Goal: Check status: Check status

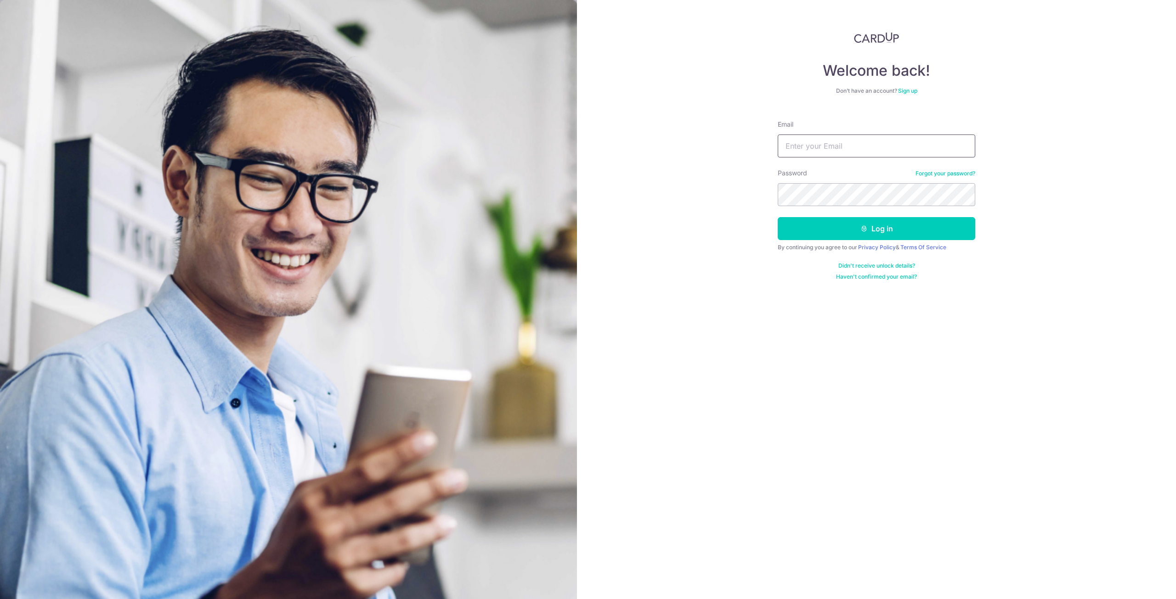
type input "[EMAIL_ADDRESS][DOMAIN_NAME]"
click at [818, 227] on button "Log in" at bounding box center [875, 228] width 197 height 23
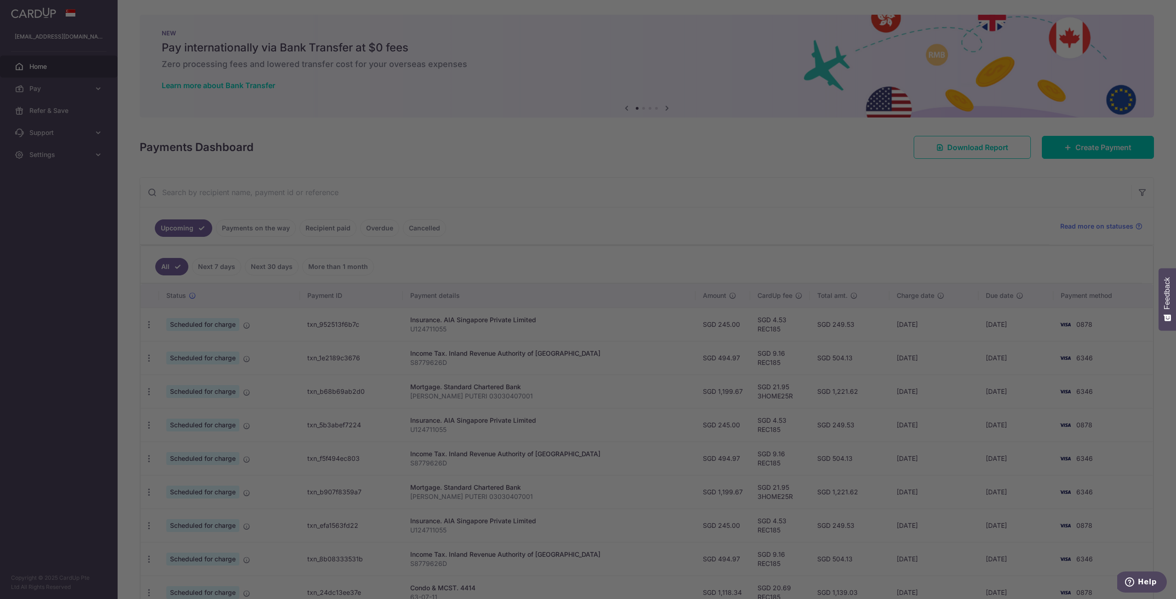
click at [688, 175] on div "× Pause Schedule Pause all future payments in this series Pause just this one p…" at bounding box center [647, 299] width 1058 height 599
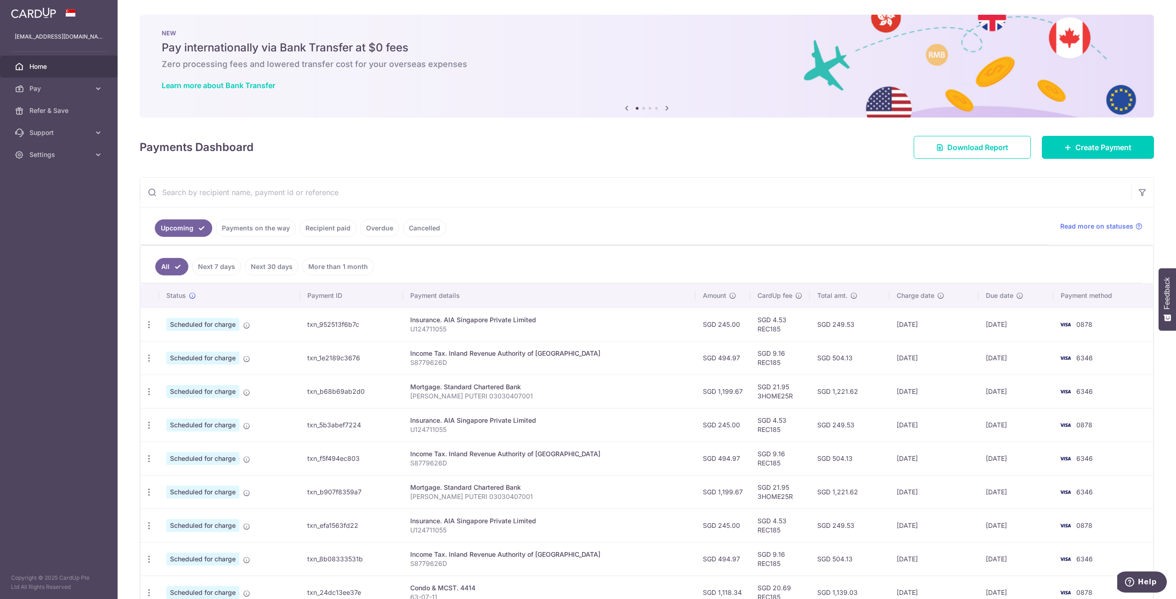
click at [209, 266] on link "Next 7 days" at bounding box center [216, 266] width 49 height 17
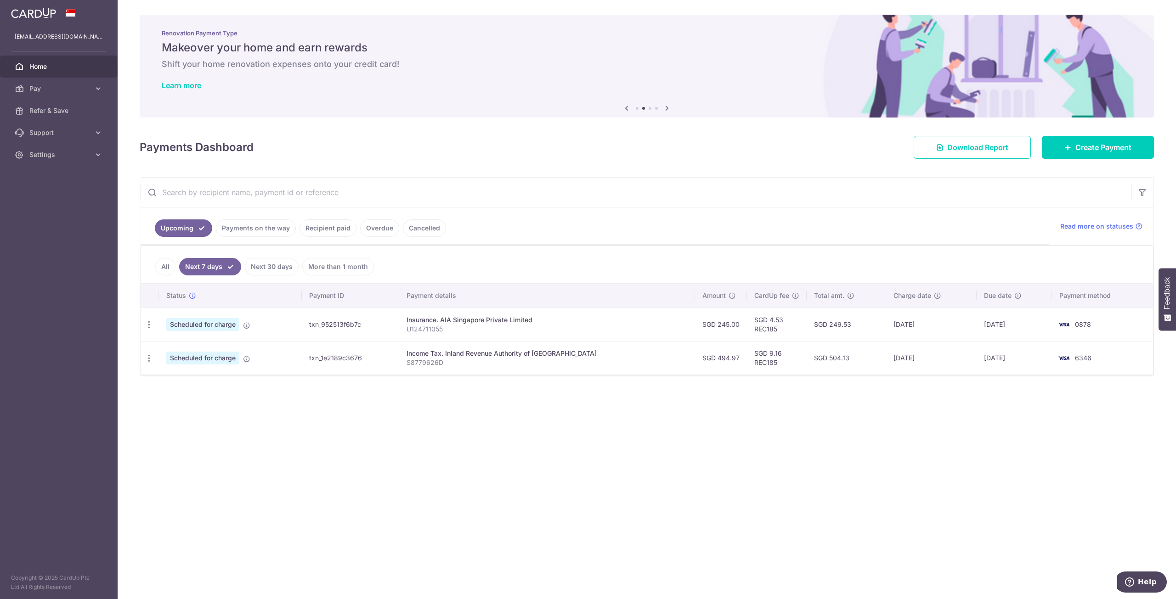
click at [167, 265] on link "All" at bounding box center [165, 266] width 20 height 17
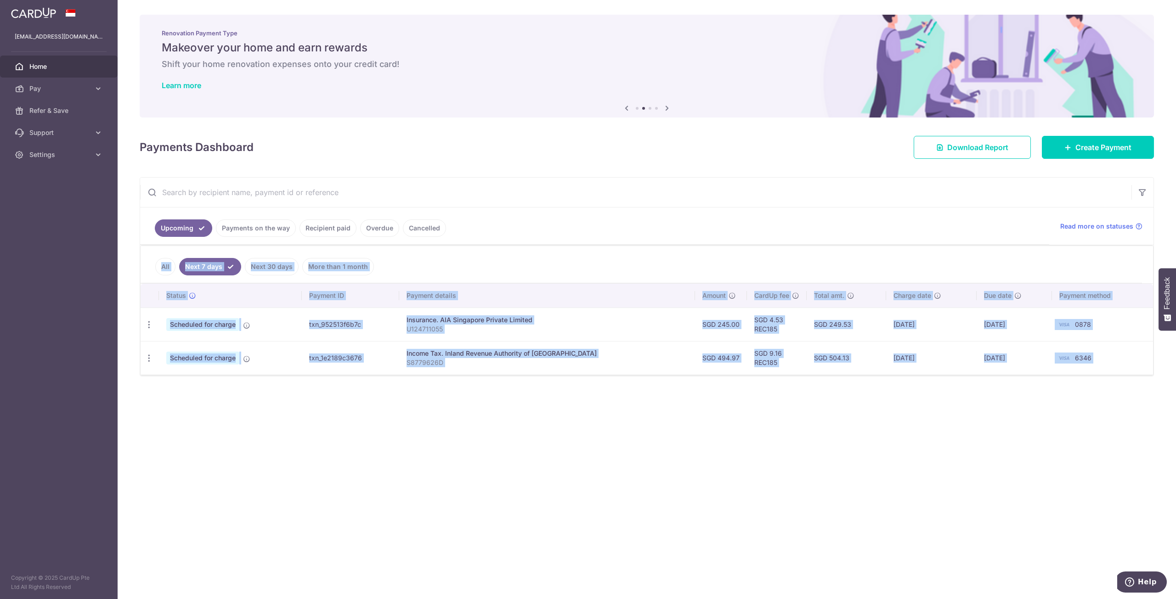
click at [0, 0] on div at bounding box center [0, 0] width 0 height 0
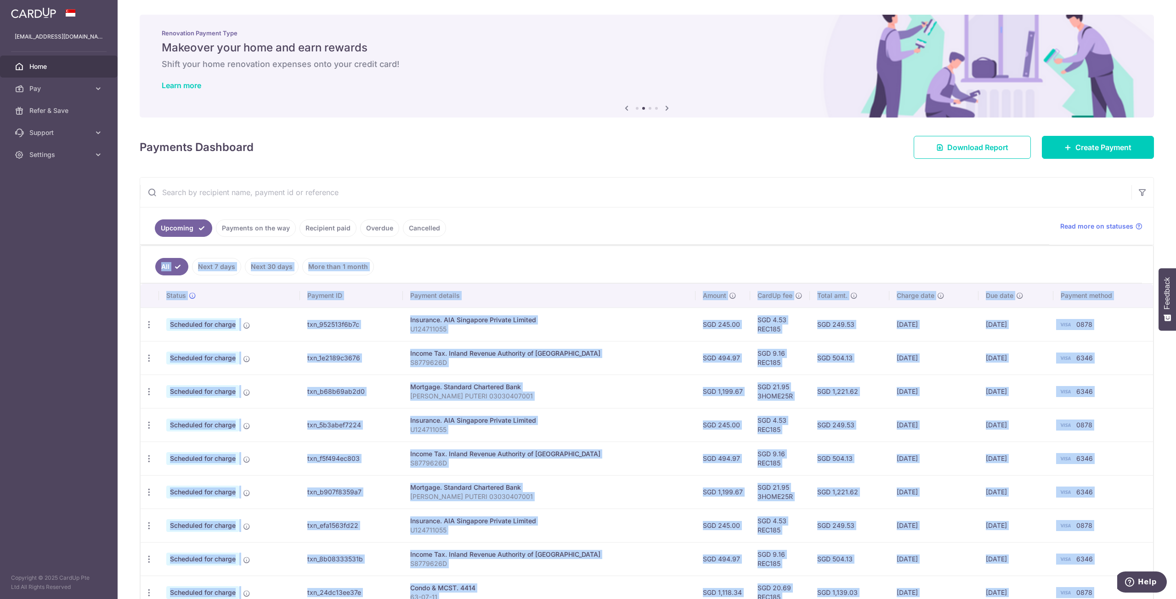
click at [429, 248] on ul "All Next 7 days Next 30 days More than 1 month" at bounding box center [641, 264] width 1001 height 37
click at [543, 289] on th "Payment details" at bounding box center [549, 296] width 293 height 24
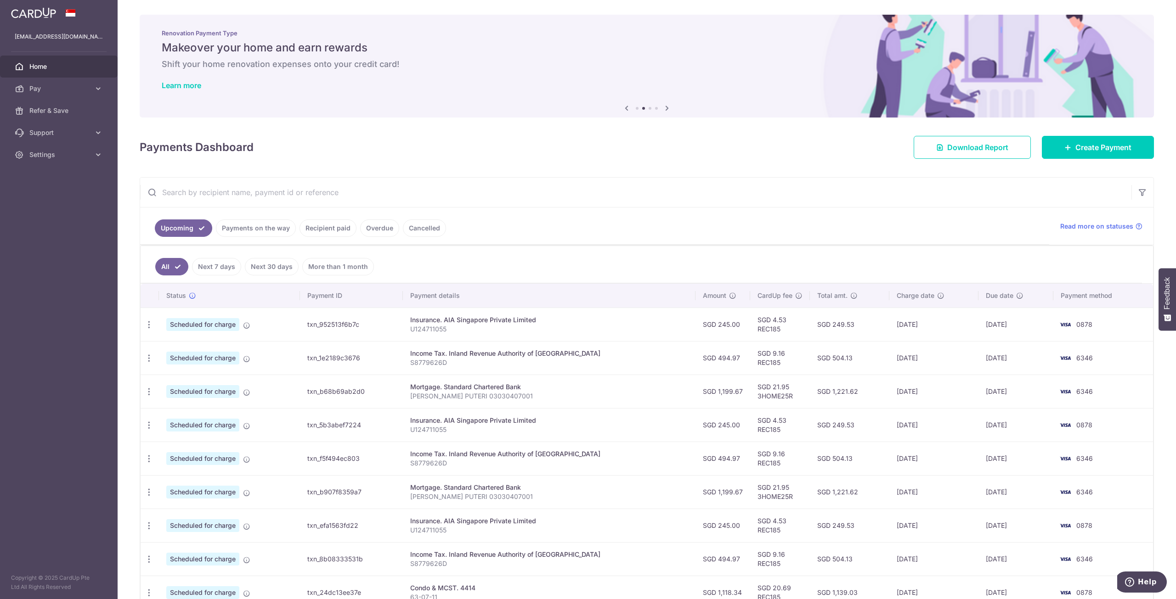
scroll to position [89, 0]
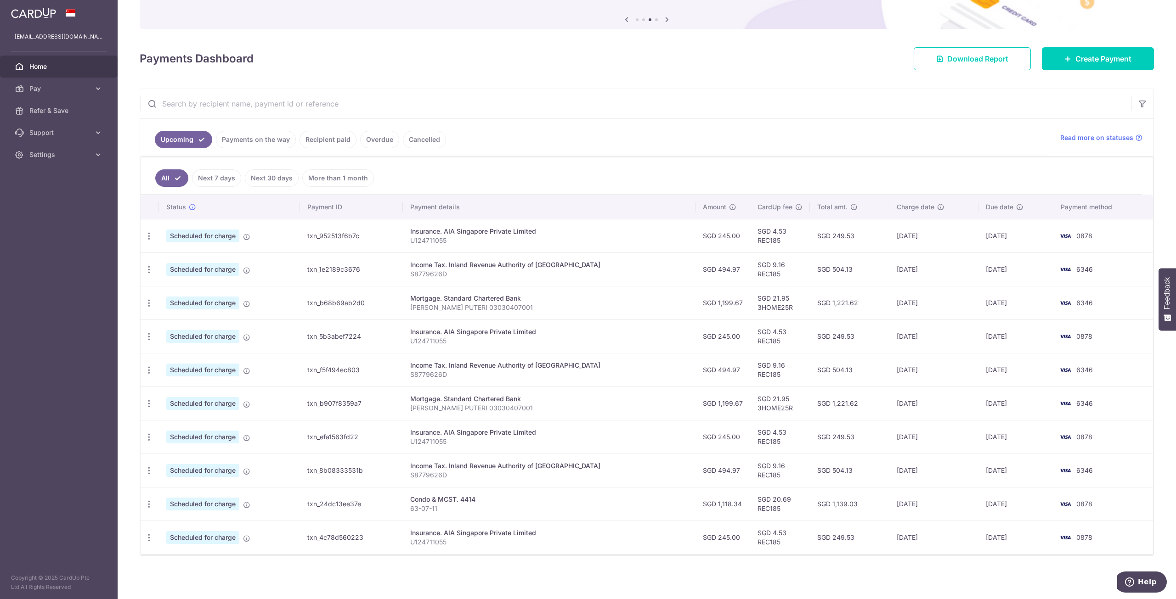
click at [274, 138] on link "Payments on the way" at bounding box center [256, 139] width 80 height 17
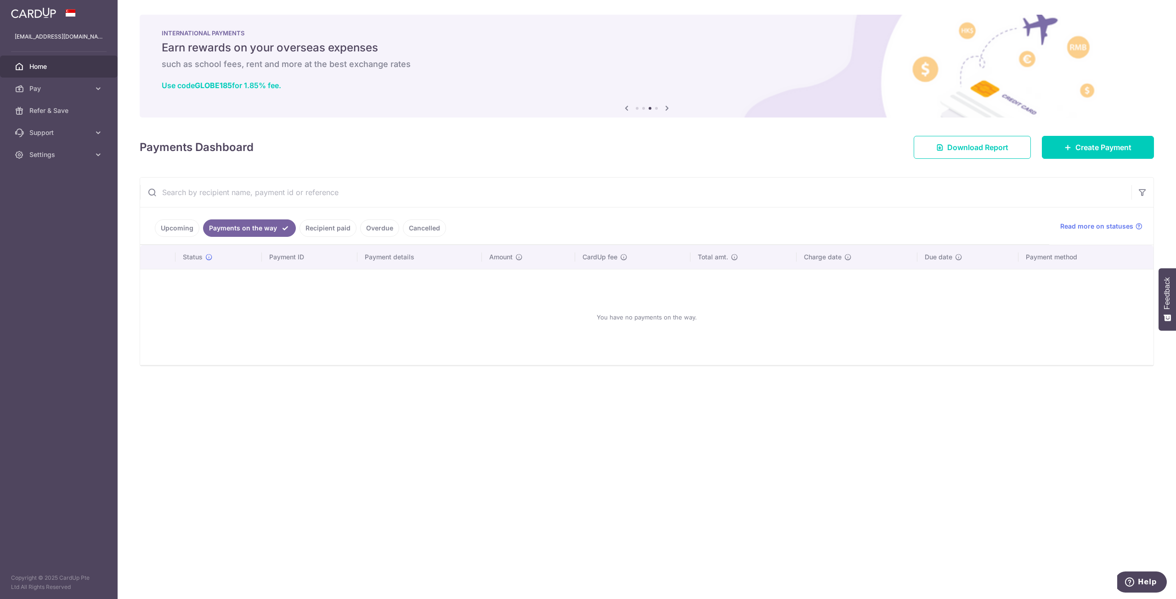
click at [315, 227] on link "Recipient paid" at bounding box center [327, 228] width 57 height 17
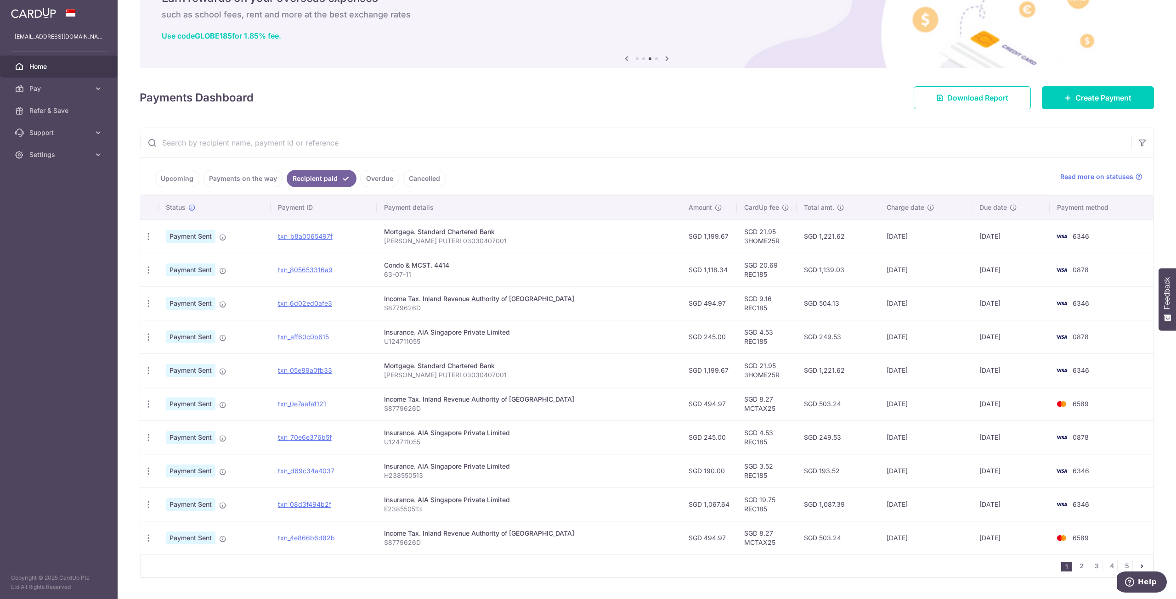
scroll to position [72, 0]
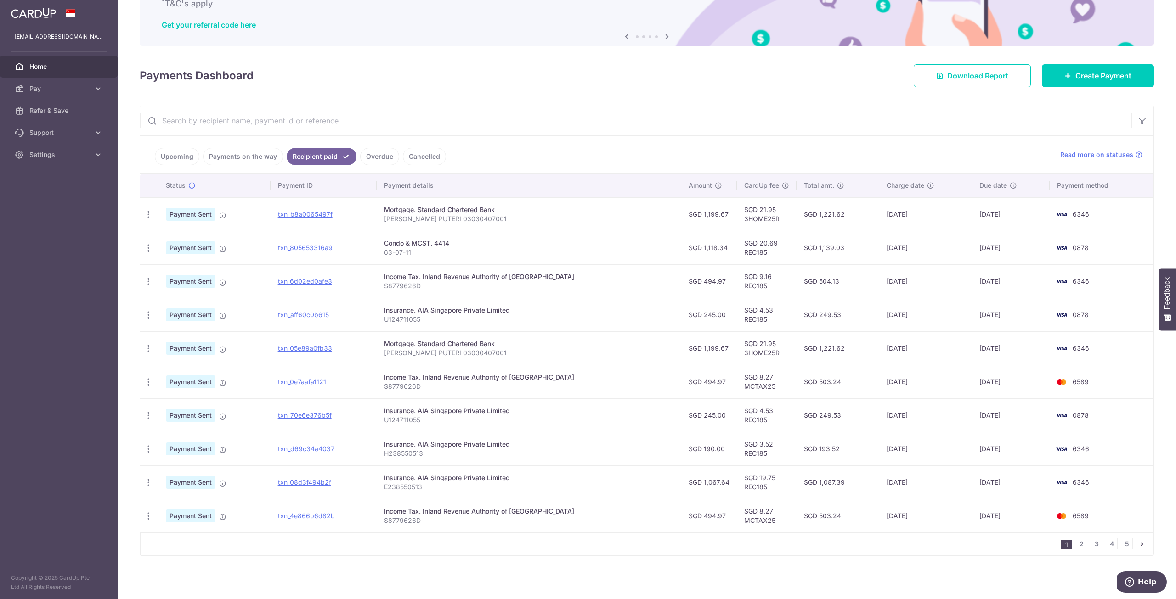
click at [40, 67] on span "Home" at bounding box center [59, 66] width 61 height 9
